Goal: Task Accomplishment & Management: Manage account settings

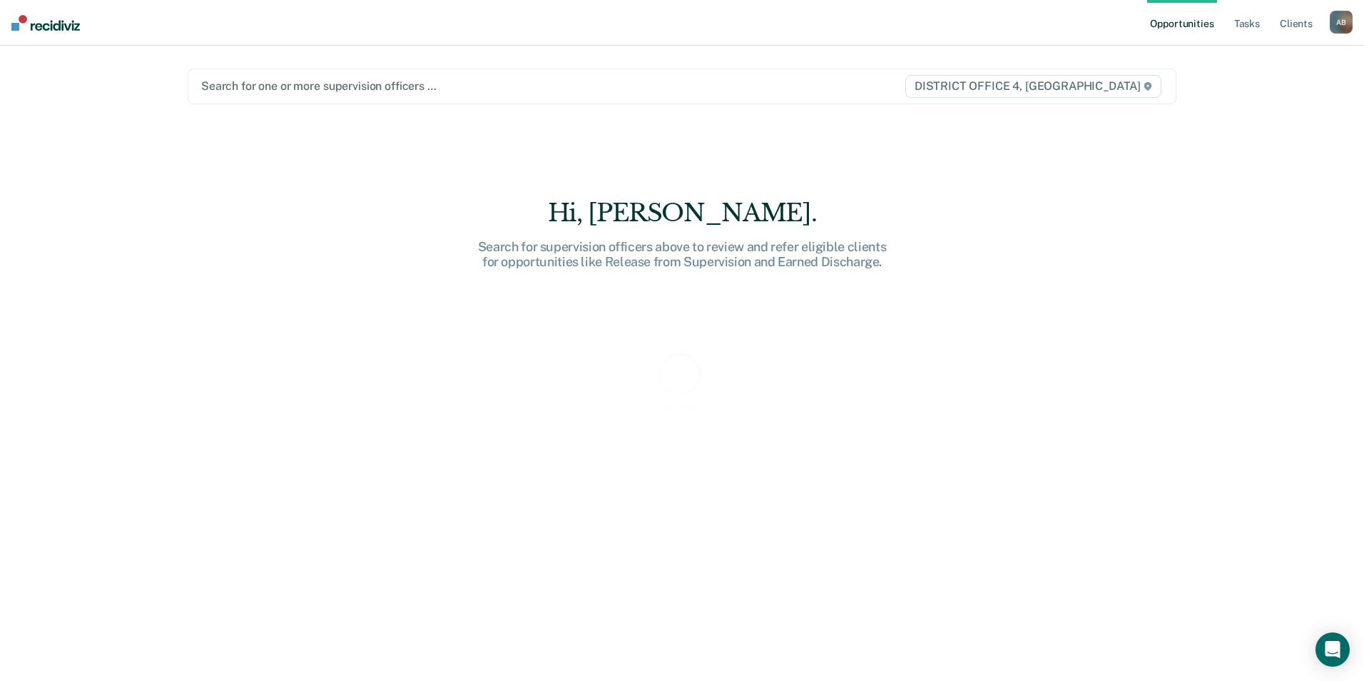
click at [278, 88] on div at bounding box center [537, 86] width 672 height 16
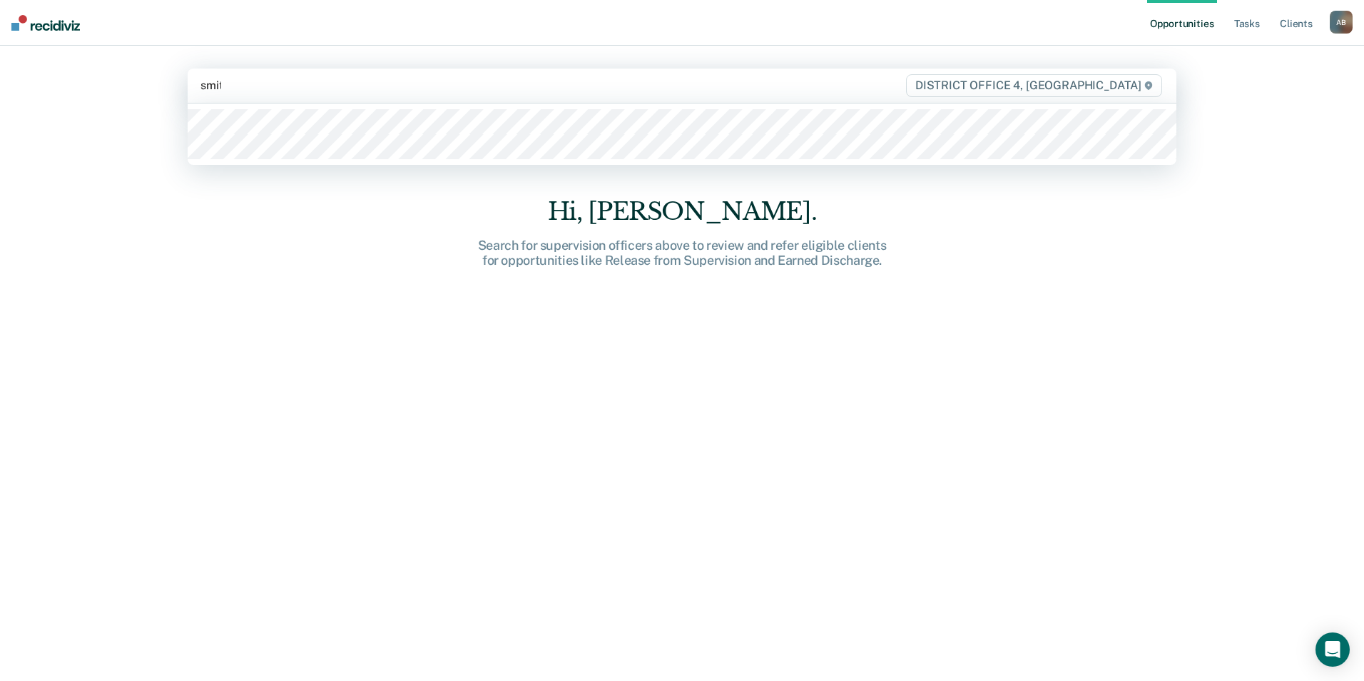
type input "[PERSON_NAME]"
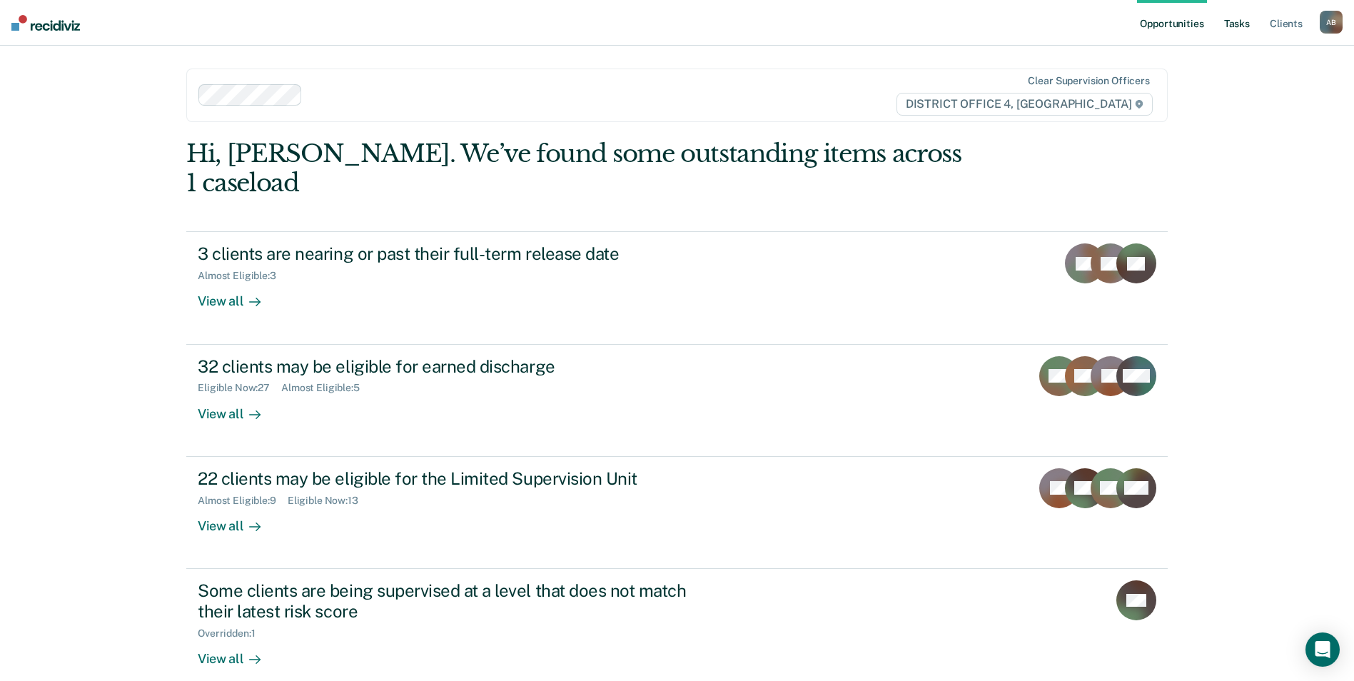
click at [1242, 27] on link "Tasks" at bounding box center [1236, 23] width 31 height 46
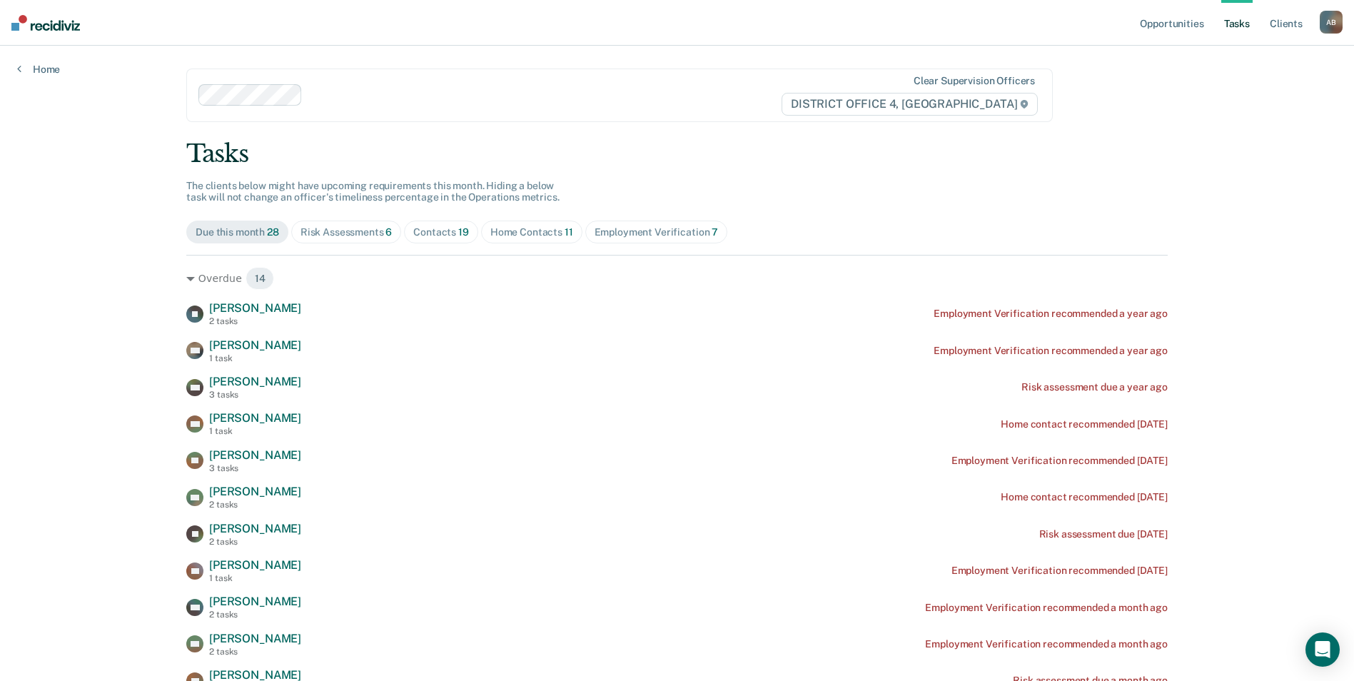
click at [517, 231] on div "Home Contacts 11" at bounding box center [531, 232] width 83 height 12
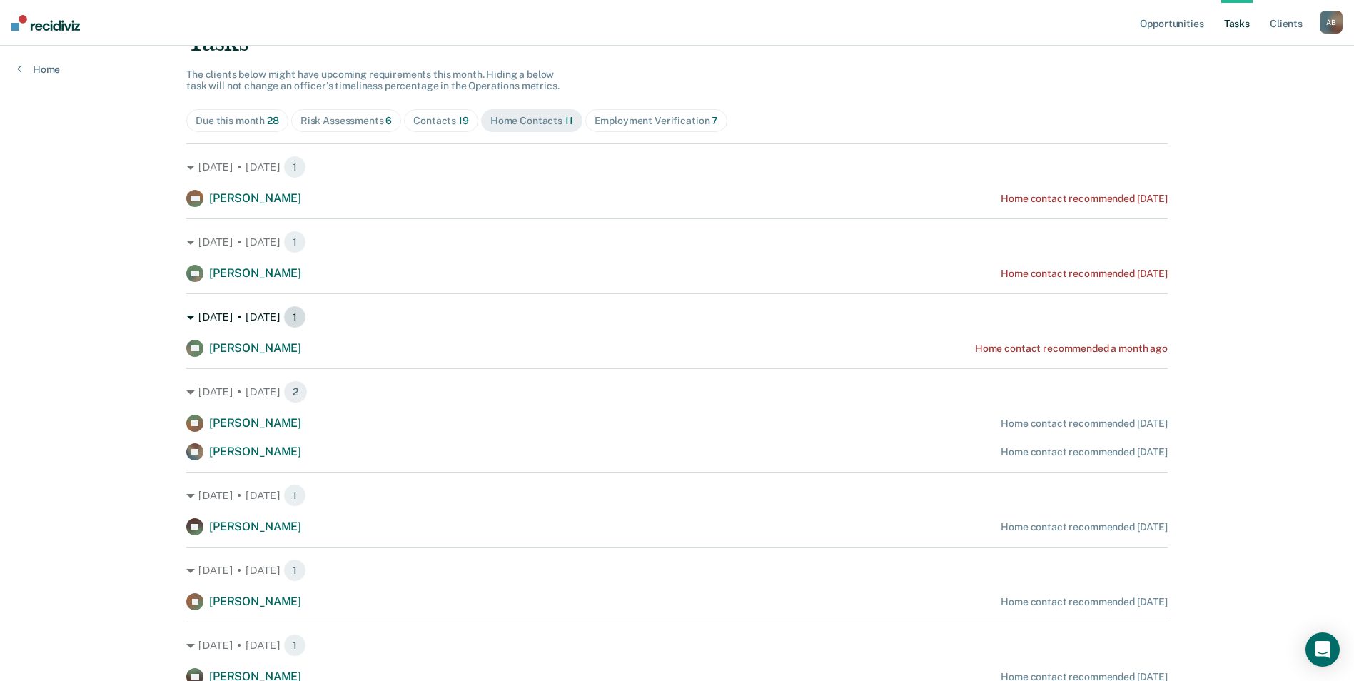
scroll to position [143, 0]
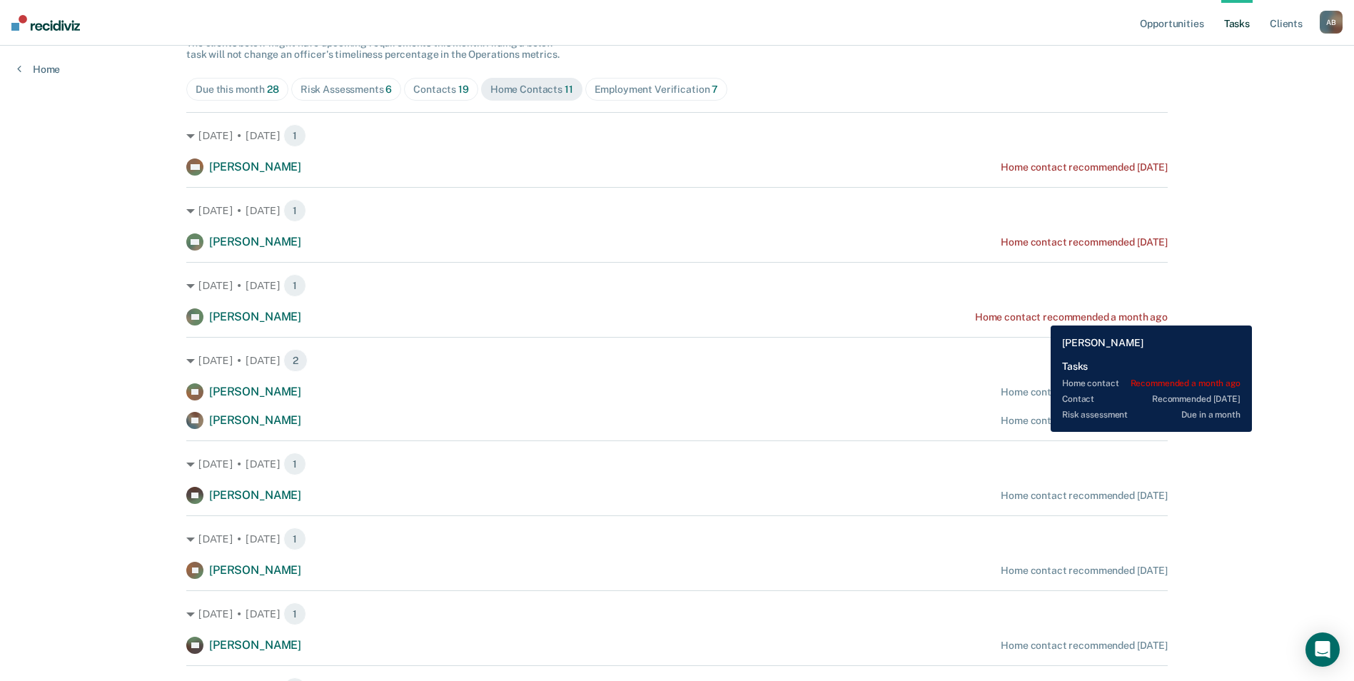
click at [1040, 315] on div "Home contact recommended a month ago" at bounding box center [1071, 317] width 193 height 12
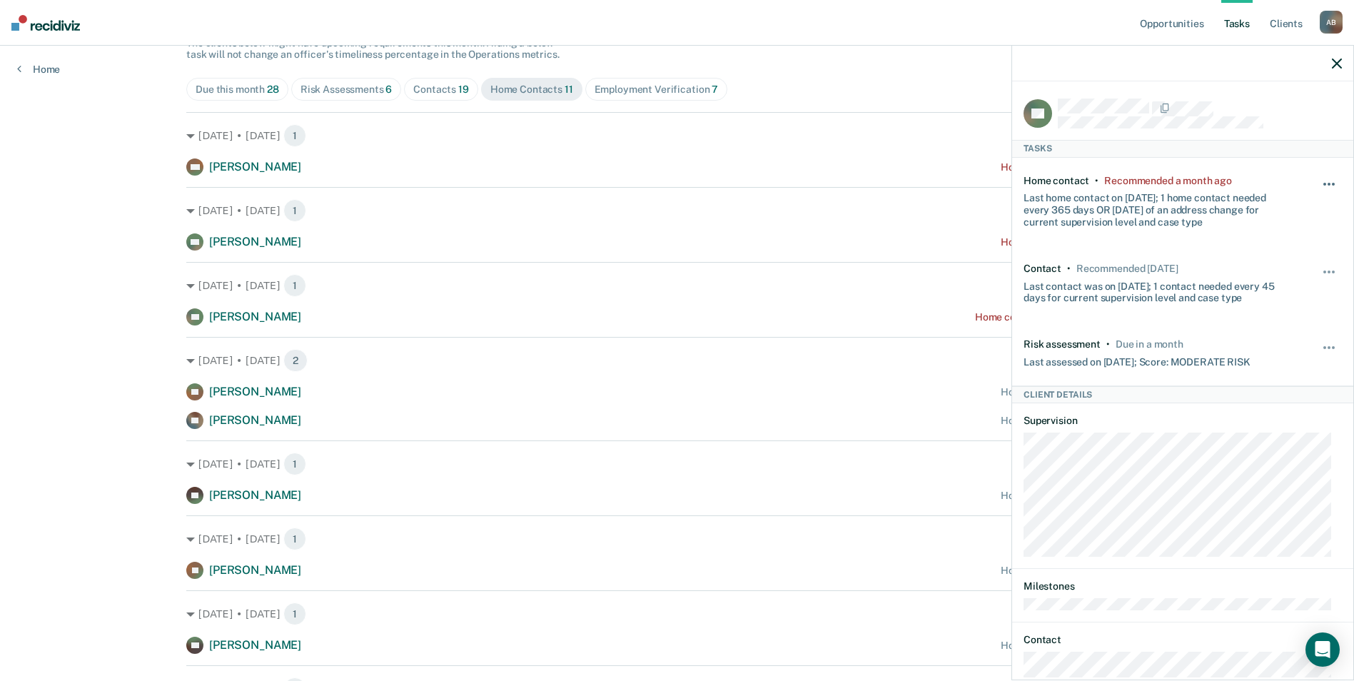
click at [1317, 184] on button "button" at bounding box center [1329, 191] width 24 height 23
click at [1273, 278] on button "30 days" at bounding box center [1290, 274] width 103 height 23
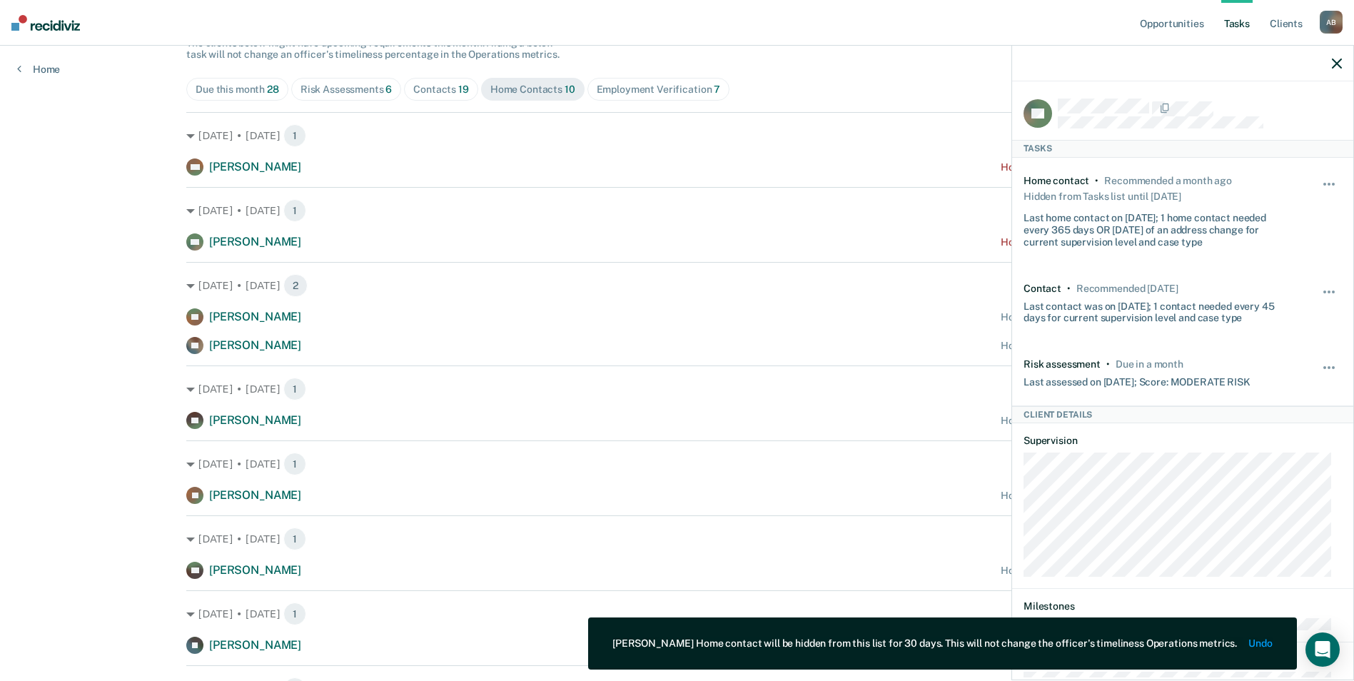
click at [1339, 58] on button "button" at bounding box center [1337, 63] width 10 height 12
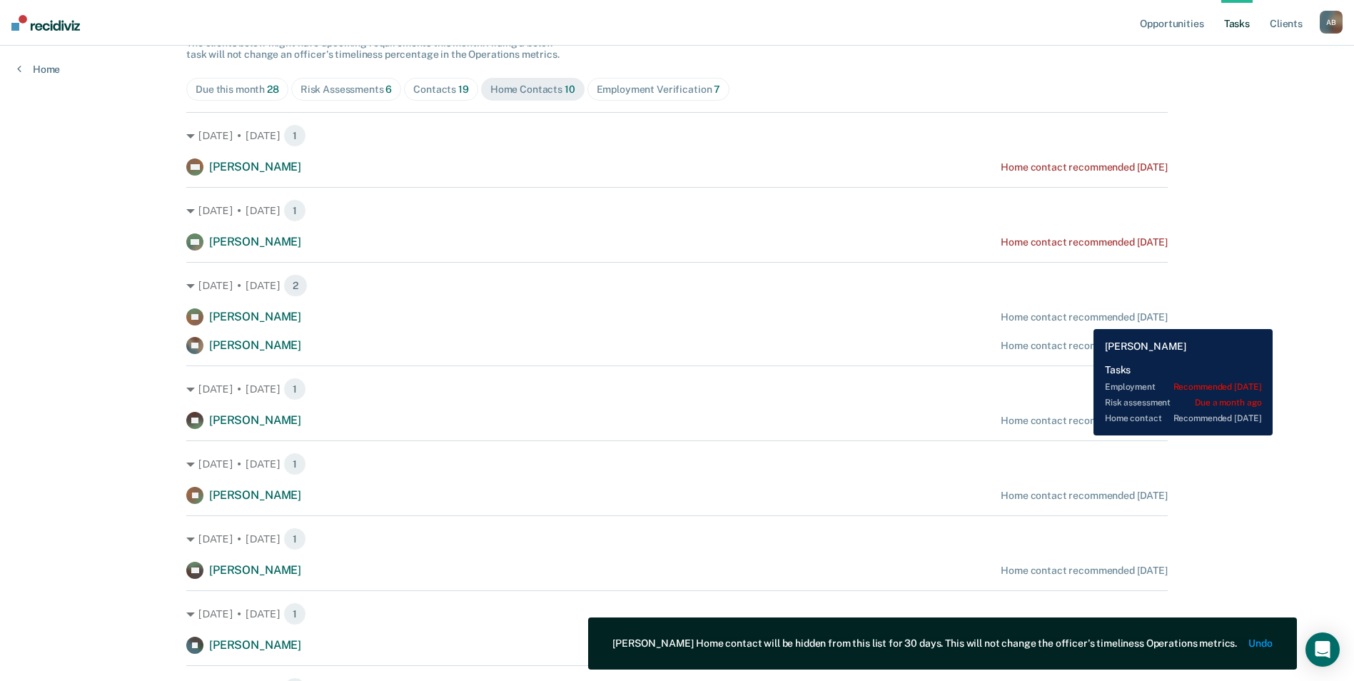
click at [1082, 318] on div "Home contact recommended [DATE]" at bounding box center [1083, 317] width 167 height 12
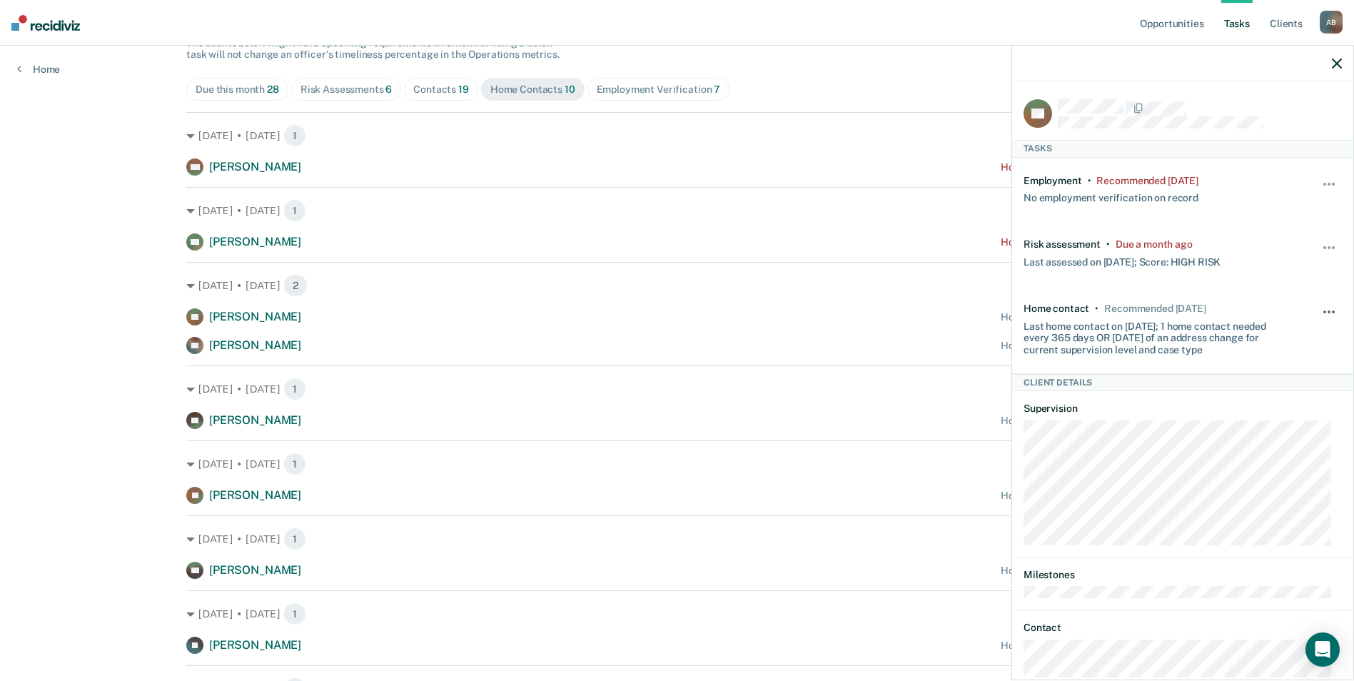
click at [1327, 310] on span "button" at bounding box center [1328, 311] width 3 height 3
click at [1265, 399] on button "30 days" at bounding box center [1290, 402] width 103 height 23
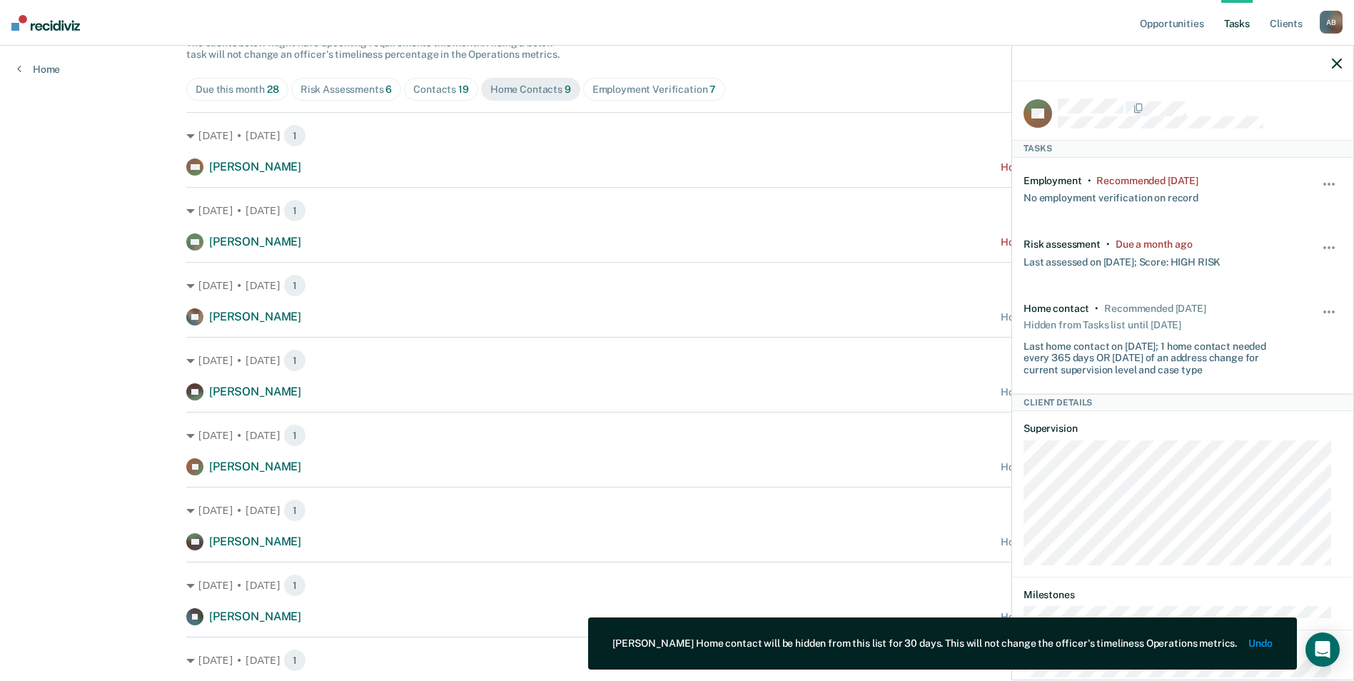
click at [1329, 64] on div at bounding box center [1182, 64] width 341 height 36
click at [1336, 61] on icon "button" at bounding box center [1337, 64] width 10 height 10
